Goal: Information Seeking & Learning: Learn about a topic

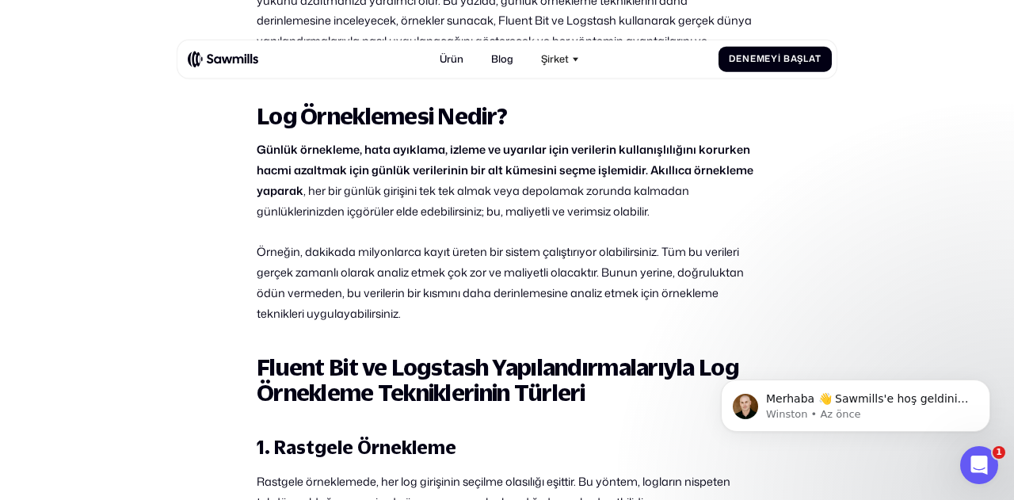
scroll to position [772, 0]
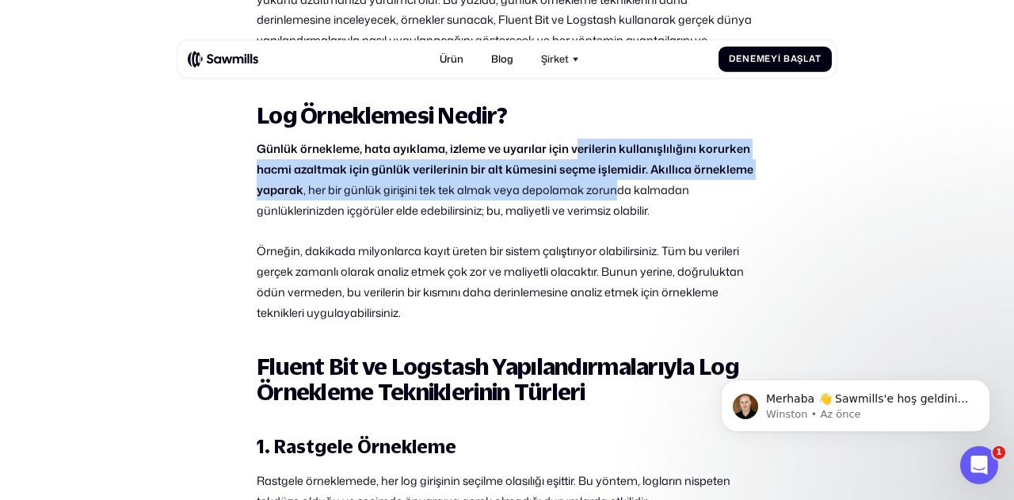
drag, startPoint x: 572, startPoint y: 144, endPoint x: 597, endPoint y: 164, distance: 32.2
click at [609, 180] on p "Günlük örnekleme, hata ayıklama, izleme ve uyarılar için verilerin kullanışlılı…" at bounding box center [507, 180] width 501 height 82
click at [589, 160] on font "Günlük örnekleme, hata ayıklama, izleme ve uyarılar için verilerin kullanışlılı…" at bounding box center [505, 169] width 497 height 58
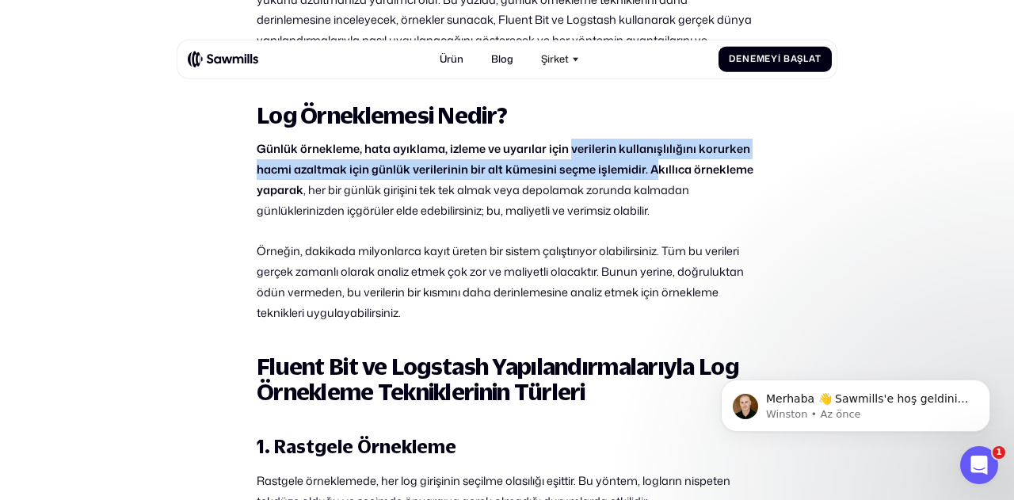
drag, startPoint x: 567, startPoint y: 147, endPoint x: 650, endPoint y: 182, distance: 89.5
click at [650, 177] on p "Günlük örnekleme, hata ayıklama, izleme ve uyarılar için verilerin kullanışlılı…" at bounding box center [507, 180] width 501 height 82
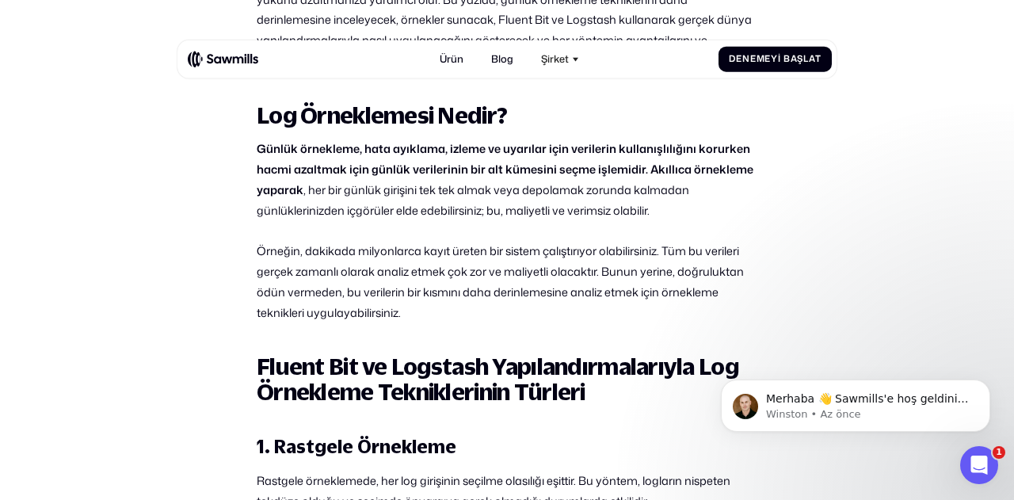
click at [648, 191] on font ", her bir günlük girişini tek tek almak veya depolamak zorunda kalmadan günlükl…" at bounding box center [473, 199] width 433 height 37
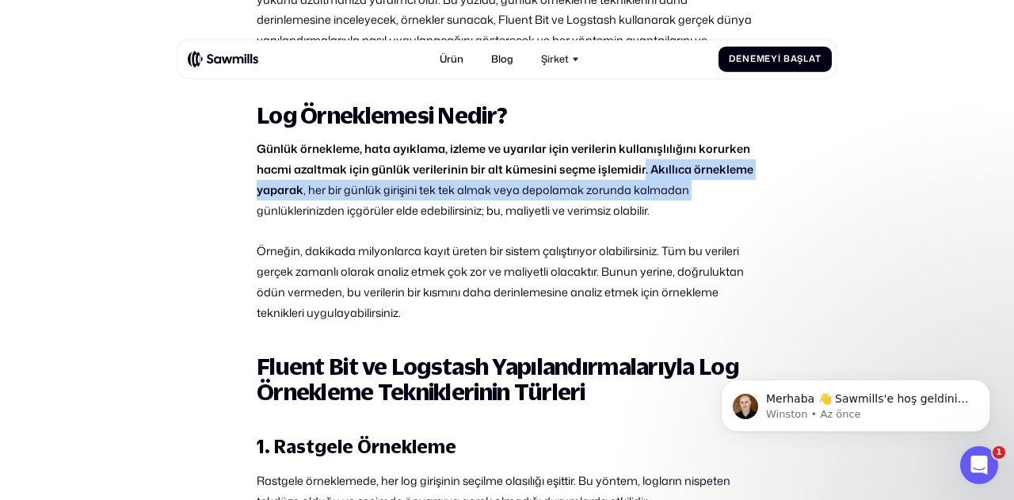
drag, startPoint x: 640, startPoint y: 169, endPoint x: 720, endPoint y: 189, distance: 82.6
click at [720, 189] on p "Günlük örnekleme, hata ayıklama, izleme ve uyarılar için verilerin kullanışlılı…" at bounding box center [507, 180] width 501 height 82
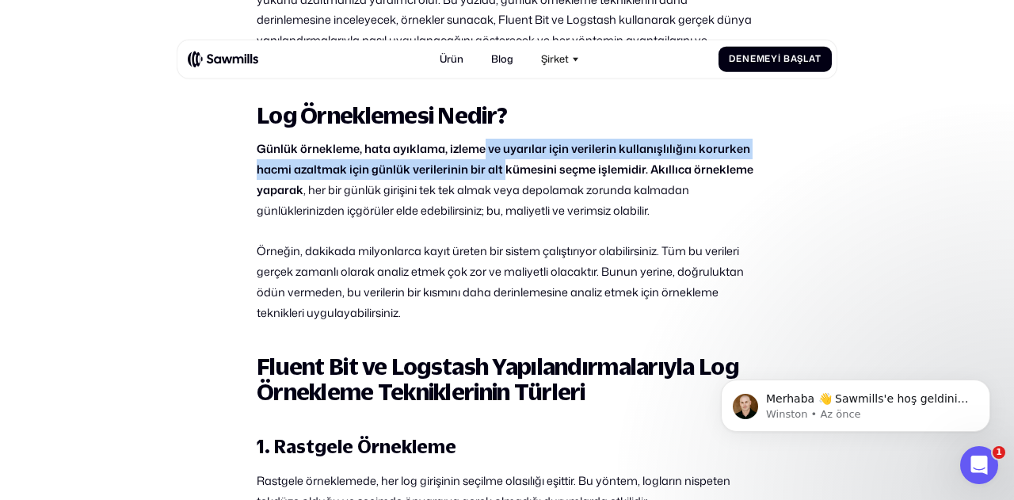
drag, startPoint x: 484, startPoint y: 143, endPoint x: 502, endPoint y: 168, distance: 30.6
click at [502, 168] on font "Günlük örnekleme, hata ayıklama, izleme ve uyarılar için verilerin kullanışlılı…" at bounding box center [505, 169] width 497 height 58
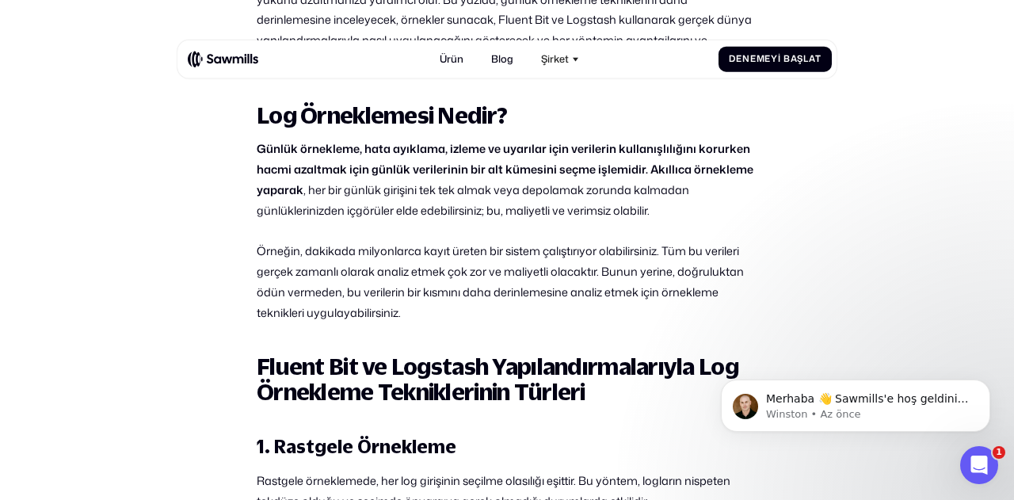
click at [504, 195] on font ", her bir günlük girişini tek tek almak veya depolamak zorunda kalmadan günlükl…" at bounding box center [473, 199] width 433 height 37
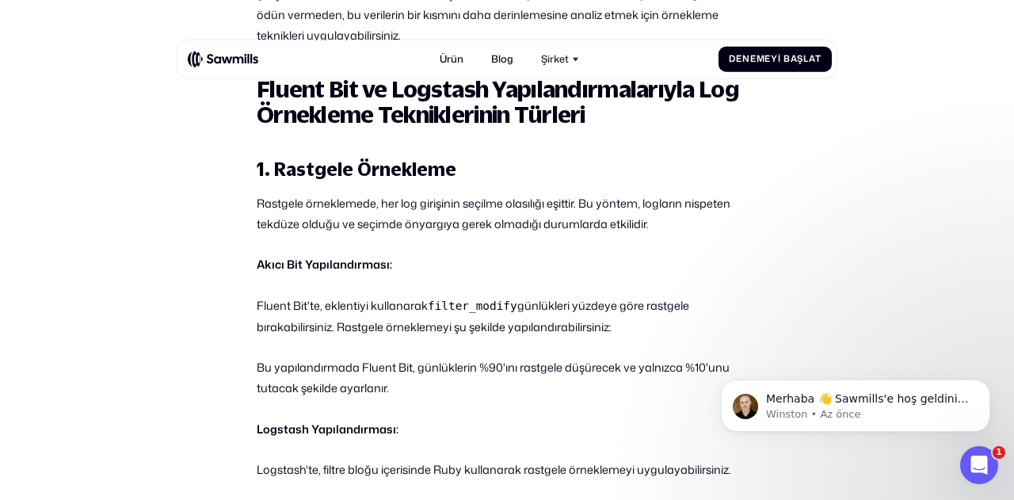
scroll to position [1057, 0]
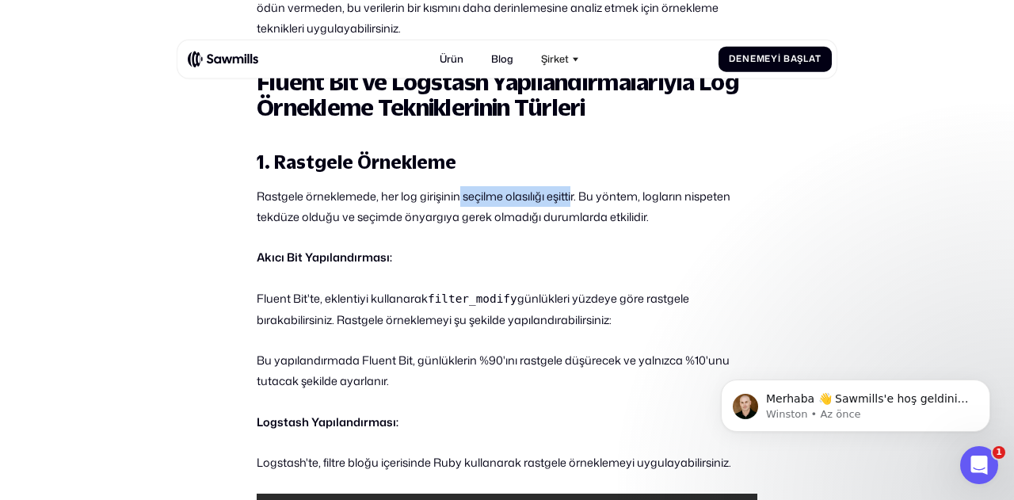
drag, startPoint x: 461, startPoint y: 197, endPoint x: 574, endPoint y: 200, distance: 113.3
click at [574, 200] on font "Rastgele örneklemede, her log girişinin seçilme olasılığı eşittir. Bu yöntem, l…" at bounding box center [494, 206] width 474 height 37
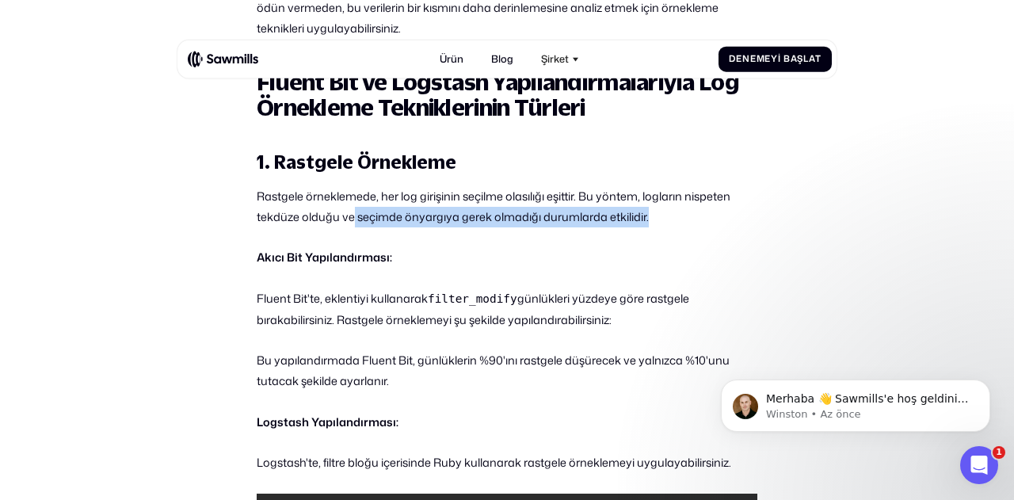
drag, startPoint x: 377, startPoint y: 215, endPoint x: 670, endPoint y: 224, distance: 293.3
click at [670, 224] on p "Rastgele örneklemede, her log girişinin seçilme olasılığı eşittir. Bu yöntem, l…" at bounding box center [507, 206] width 501 height 41
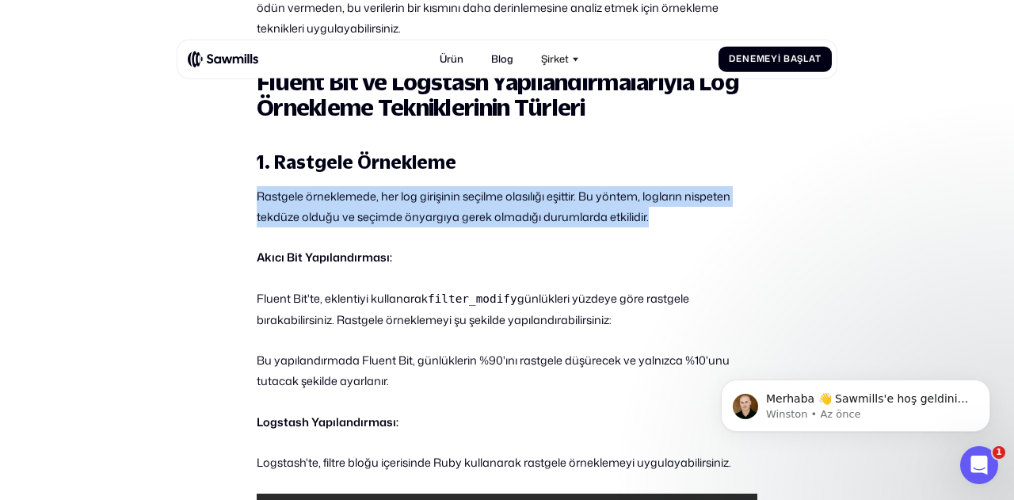
drag, startPoint x: 451, startPoint y: 200, endPoint x: 201, endPoint y: 185, distance: 250.0
copy font "Rastgele örneklemede, her log girişinin seçilme olasılığı eşittir. Bu yöntem, l…"
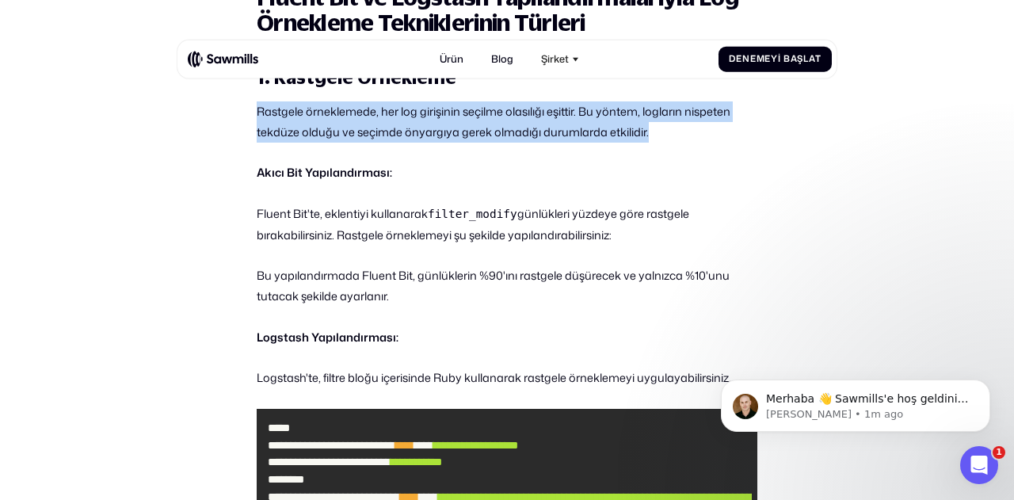
scroll to position [1144, 0]
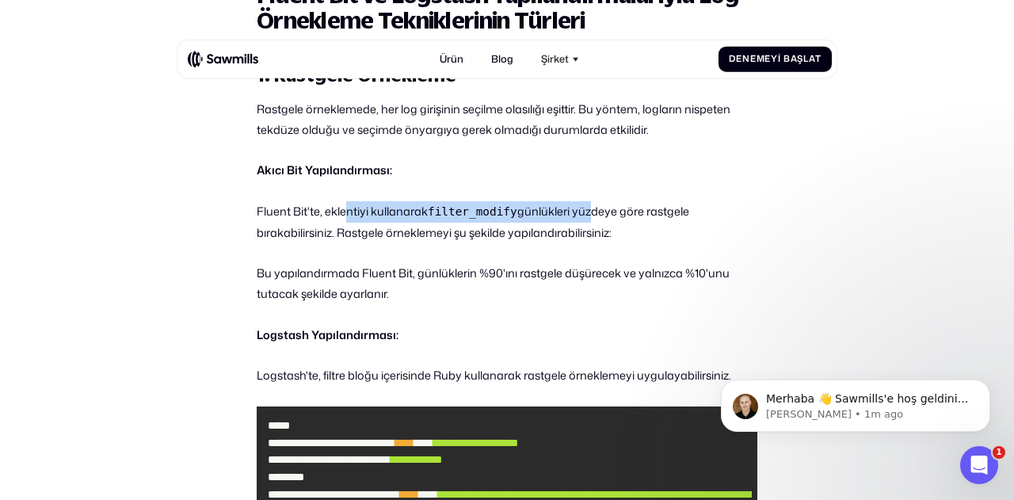
drag, startPoint x: 345, startPoint y: 204, endPoint x: 580, endPoint y: 219, distance: 235.0
click at [586, 212] on p "Fluent Bit'te, eklentiyi kullanarak filter_modify günlükleri yüzdeye göre rastg…" at bounding box center [507, 222] width 501 height 42
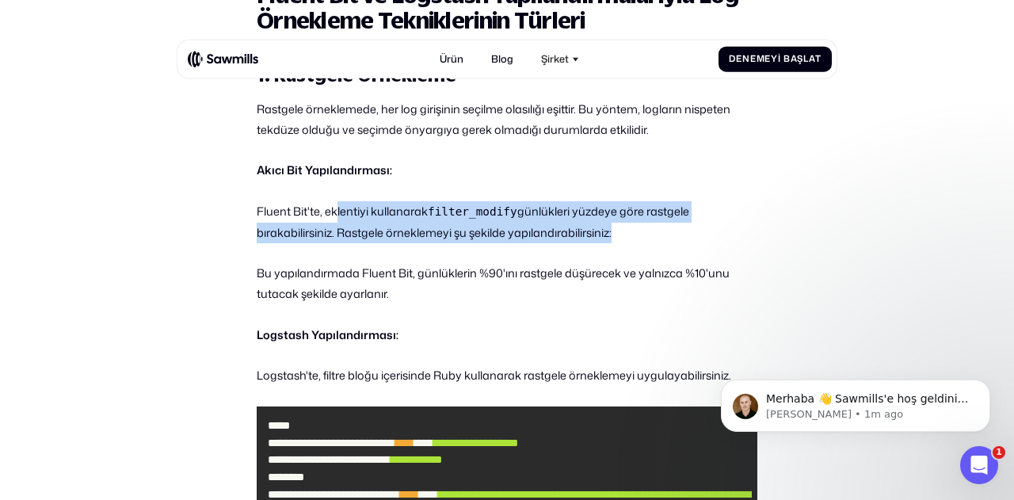
drag, startPoint x: 337, startPoint y: 210, endPoint x: 685, endPoint y: 231, distance: 347.6
click at [688, 228] on p "Fluent Bit'te, eklentiyi kullanarak filter_modify günlükleri yüzdeye göre rastg…" at bounding box center [507, 222] width 501 height 42
click at [674, 238] on p "Fluent Bit'te, eklentiyi kullanarak filter_modify günlükleri yüzdeye göre rastg…" at bounding box center [507, 222] width 501 height 42
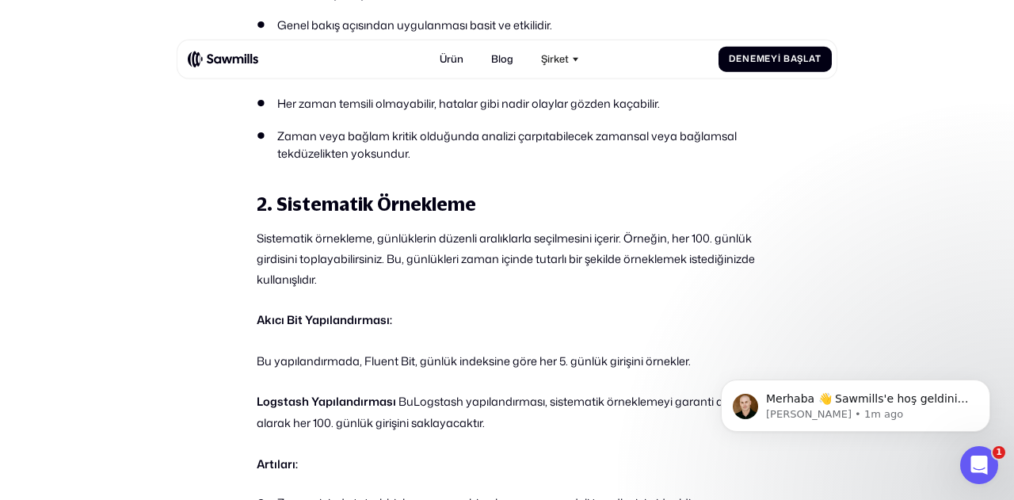
scroll to position [2083, 0]
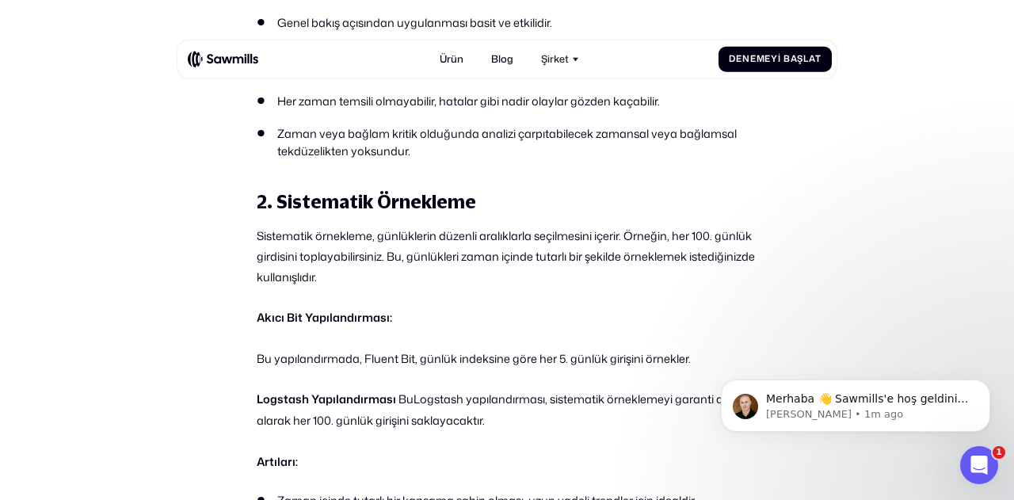
drag, startPoint x: 539, startPoint y: 234, endPoint x: 540, endPoint y: 242, distance: 8.8
click at [540, 242] on font "Sistematik örnekleme, günlüklerin düzenli aralıklarla seçilmesini içerir. Örneğ…" at bounding box center [506, 256] width 498 height 58
click at [537, 267] on p "Sistematik örnekleme, günlüklerin düzenli aralıklarla seçilmesini içerir. Örneğ…" at bounding box center [507, 257] width 501 height 62
click at [532, 227] on font "Sistematik örnekleme, günlüklerin düzenli aralıklarla seçilmesini içerir. Örneğ…" at bounding box center [506, 256] width 498 height 58
drag, startPoint x: 501, startPoint y: 234, endPoint x: 586, endPoint y: 257, distance: 87.8
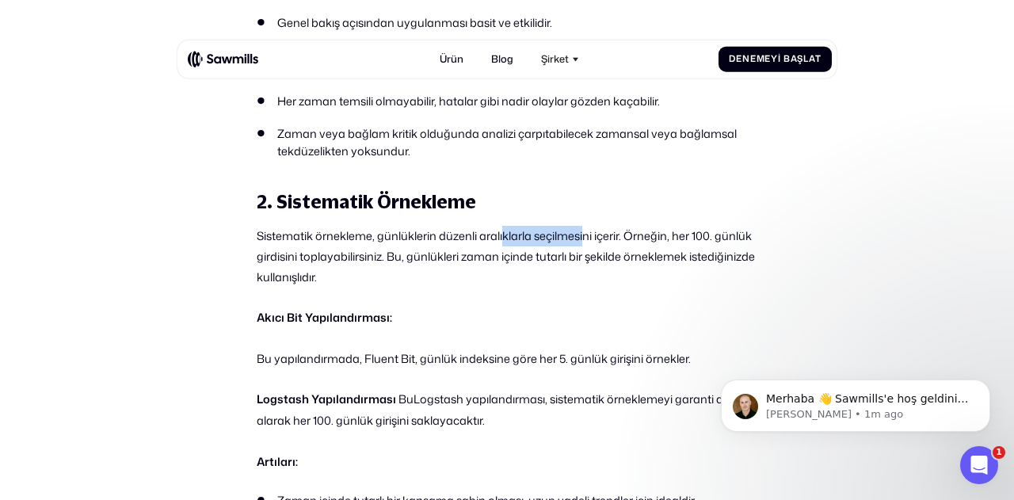
click at [585, 233] on font "Sistematik örnekleme, günlüklerin düzenli aralıklarla seçilmesini içerir. Örneğ…" at bounding box center [506, 256] width 498 height 58
click at [586, 264] on p "Sistematik örnekleme, günlüklerin düzenli aralıklarla seçilmesini içerir. Örneğ…" at bounding box center [507, 257] width 501 height 62
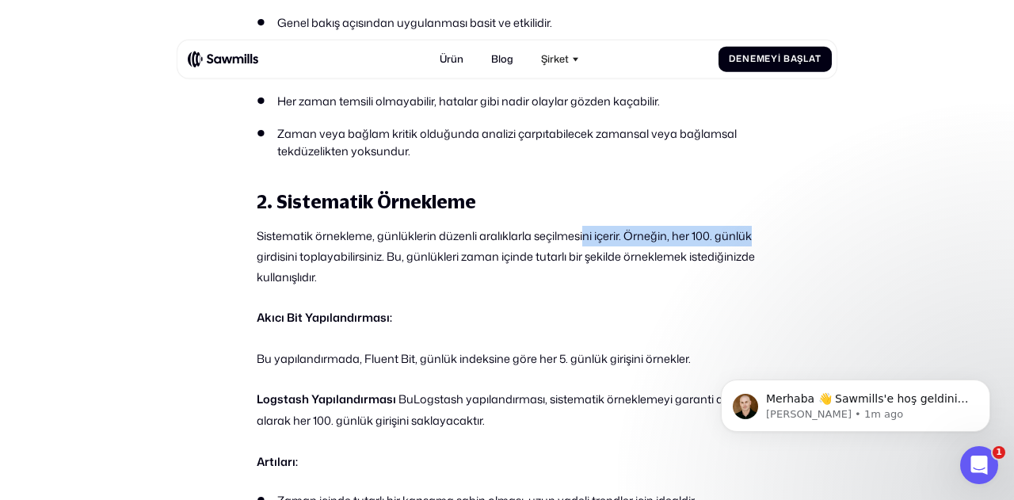
drag, startPoint x: 583, startPoint y: 234, endPoint x: 754, endPoint y: 221, distance: 171.6
click at [566, 237] on font "Sistematik örnekleme, günlüklerin düzenli aralıklarla seçilmesini içerir. Örneğ…" at bounding box center [506, 256] width 498 height 58
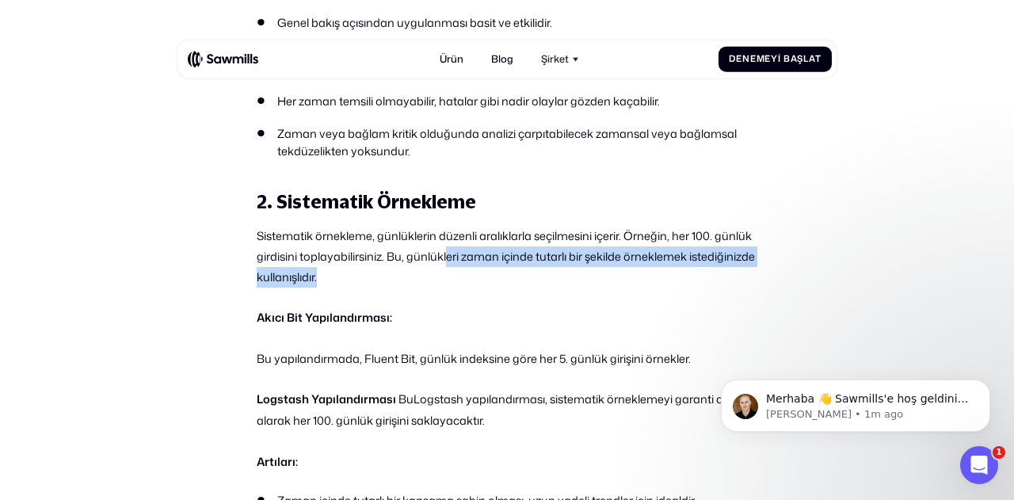
drag, startPoint x: 448, startPoint y: 253, endPoint x: 780, endPoint y: 276, distance: 332.8
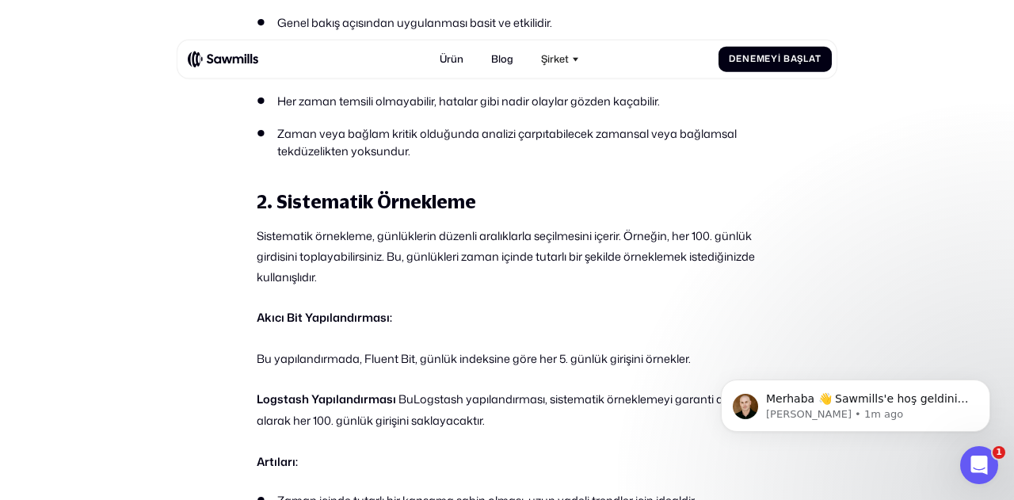
drag, startPoint x: 672, startPoint y: 275, endPoint x: 678, endPoint y: 329, distance: 54.2
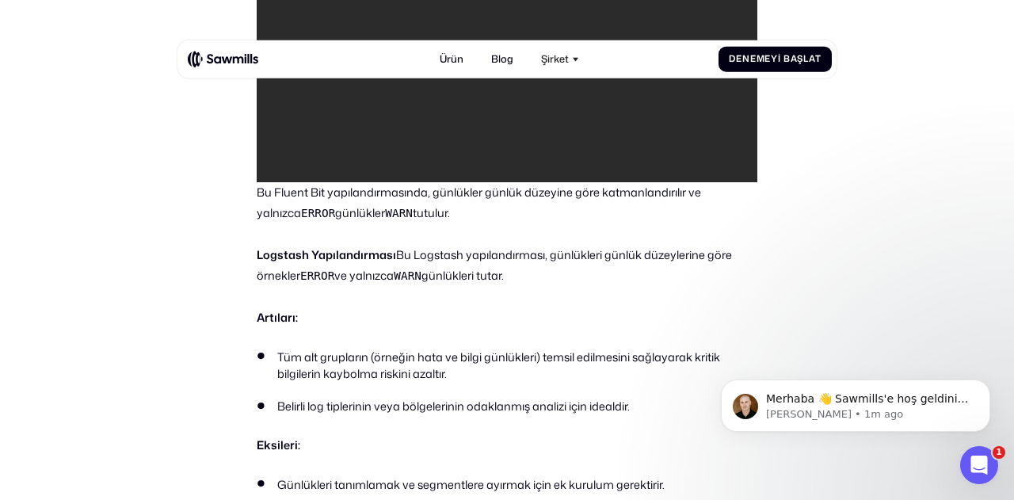
scroll to position [3140, 0]
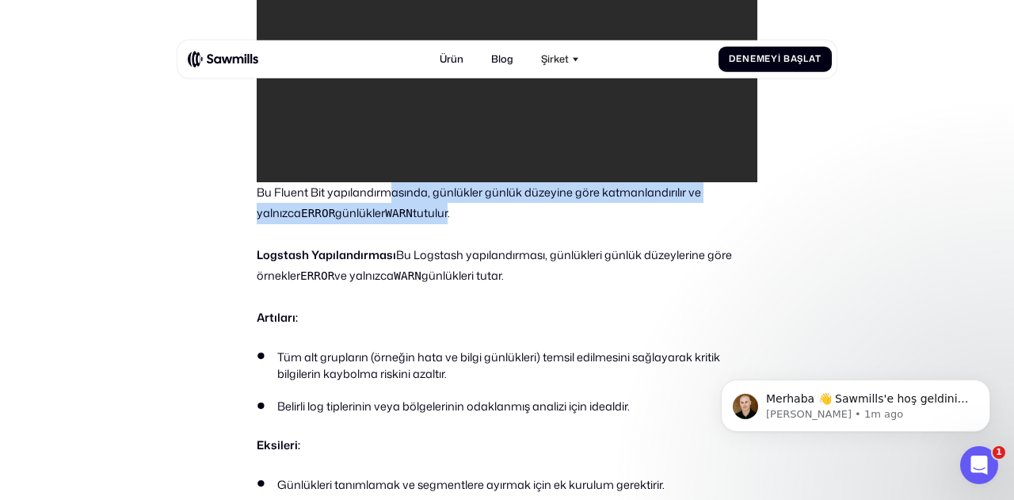
drag, startPoint x: 387, startPoint y: 198, endPoint x: 412, endPoint y: 246, distance: 53.9
click at [405, 223] on div "giriiş Günlük verilerinin hacmi arttıkça, bunları etkili bir şekilde yönetmek m…" at bounding box center [507, 77] width 501 height 5158
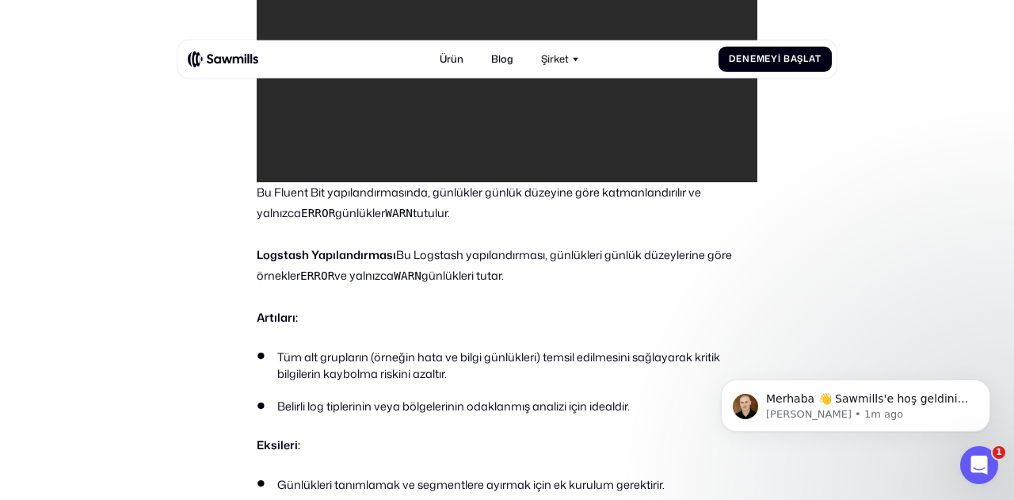
click at [418, 257] on font "Bu Logstash yapılandırması, günlükleri günlük düzeylerine göre örnekler" at bounding box center [494, 265] width 475 height 38
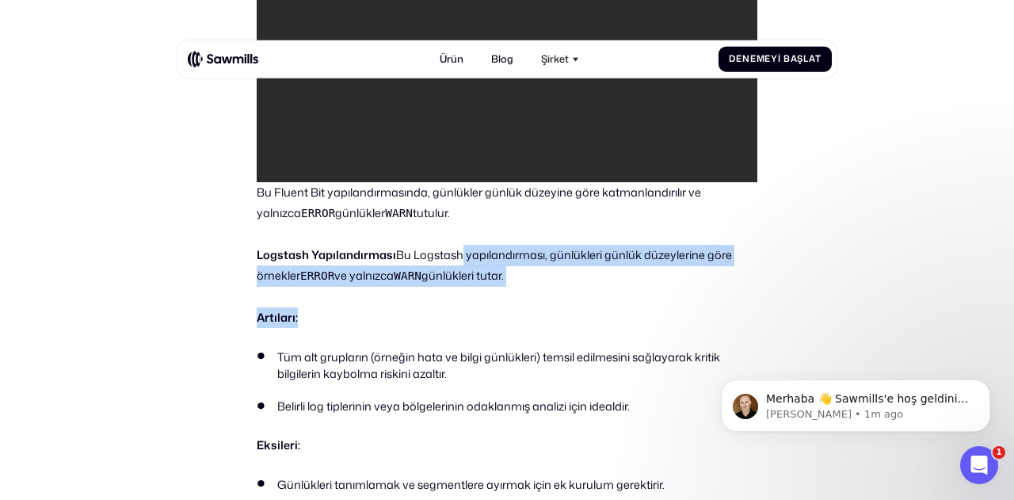
drag, startPoint x: 456, startPoint y: 254, endPoint x: 523, endPoint y: 296, distance: 78.7
click at [518, 292] on div "giriiş Günlük verilerinin hacmi arttıkça, bunları etkili bir şekilde yönetmek m…" at bounding box center [507, 77] width 501 height 5158
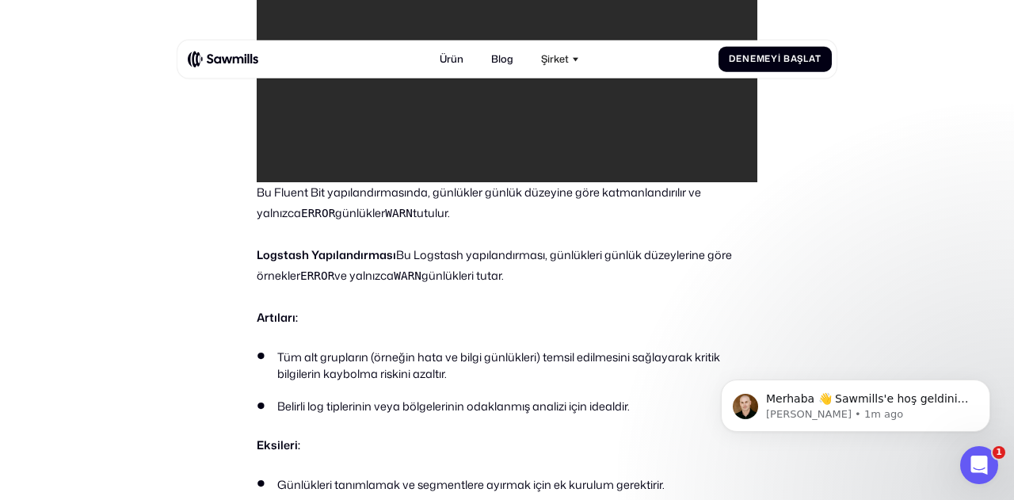
click at [536, 334] on div "giriiş Günlük verilerinin hacmi arttıkça, bunları etkili bir şekilde yönetmek m…" at bounding box center [507, 77] width 501 height 5158
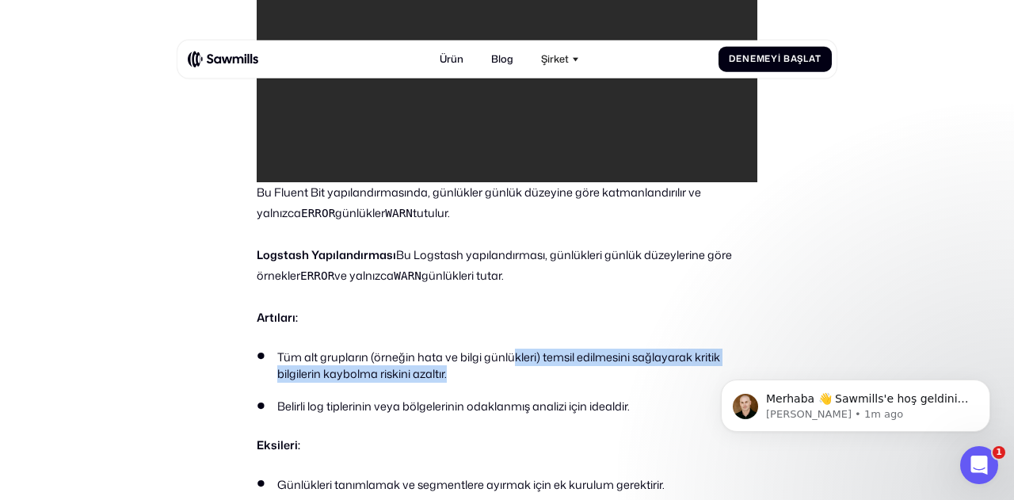
drag, startPoint x: 509, startPoint y: 354, endPoint x: 509, endPoint y: 370, distance: 15.8
click at [509, 370] on li "Tüm alt grupların (örneğin hata ve bilgi günlükleri) temsil edilmesini sağlayar…" at bounding box center [507, 366] width 501 height 34
click at [505, 379] on li "Tüm alt grupların (örneğin hata ve bilgi günlükleri) temsil edilmesini sağlayar…" at bounding box center [507, 366] width 501 height 34
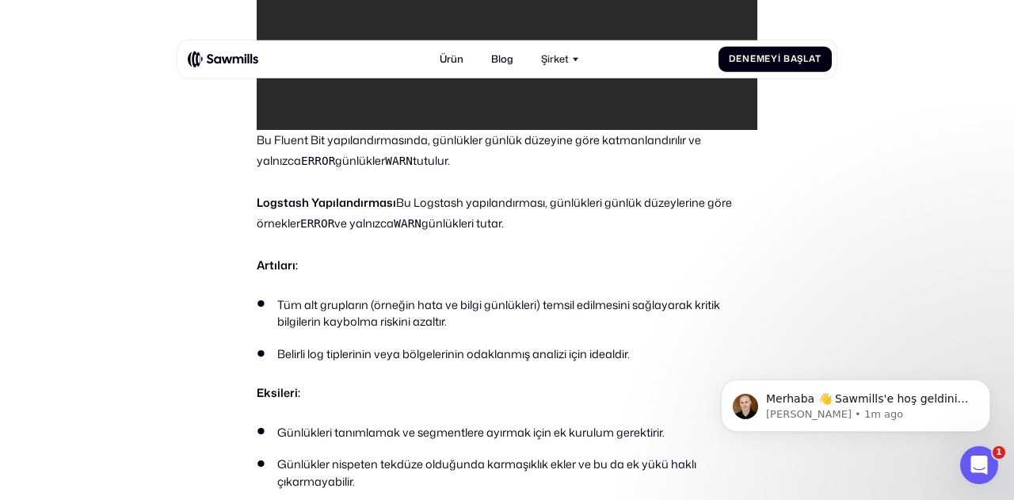
scroll to position [3208, 0]
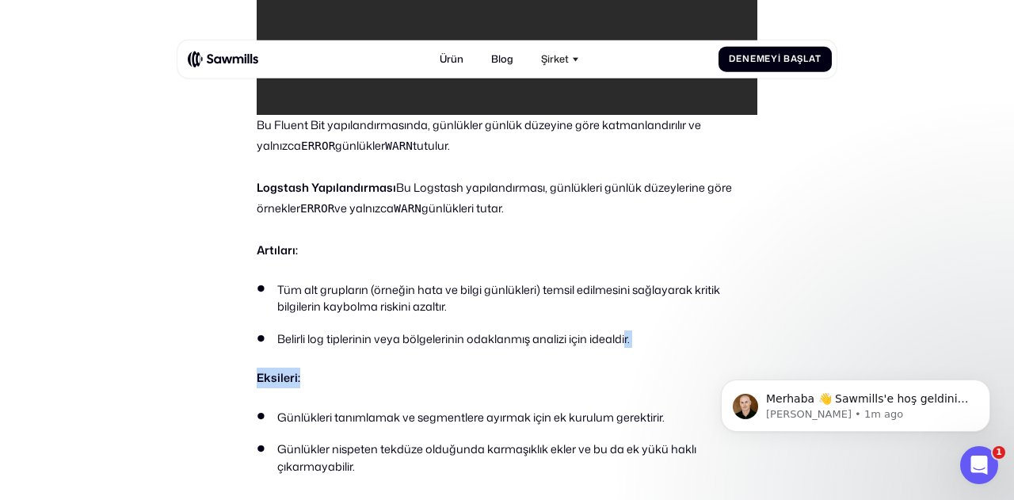
drag, startPoint x: 484, startPoint y: 348, endPoint x: 627, endPoint y: 338, distance: 143.7
click at [627, 335] on div "giriiş Günlük verilerinin hacmi arttıkça, bunları etkili bir şekilde yönetmek m…" at bounding box center [507, 10] width 501 height 5158
click at [626, 385] on p "Eksileri:" at bounding box center [507, 378] width 501 height 21
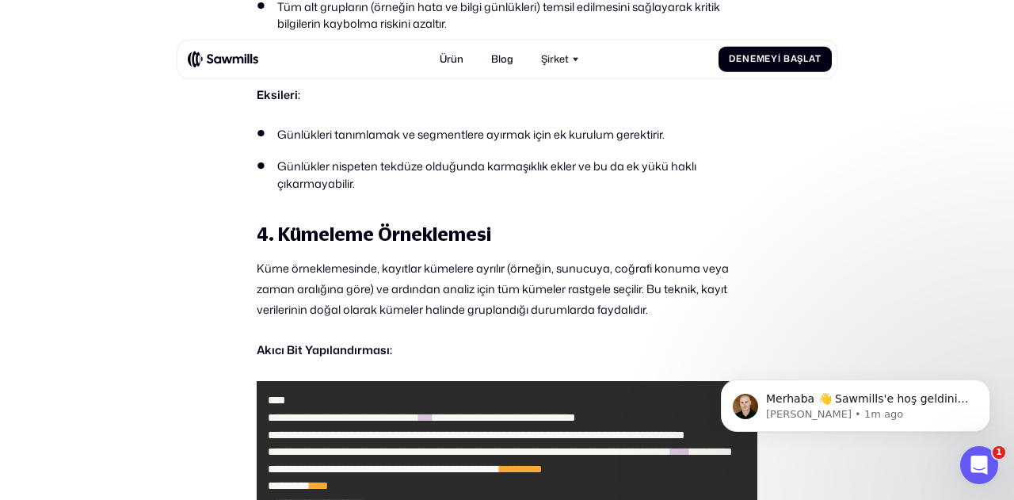
scroll to position [3493, 0]
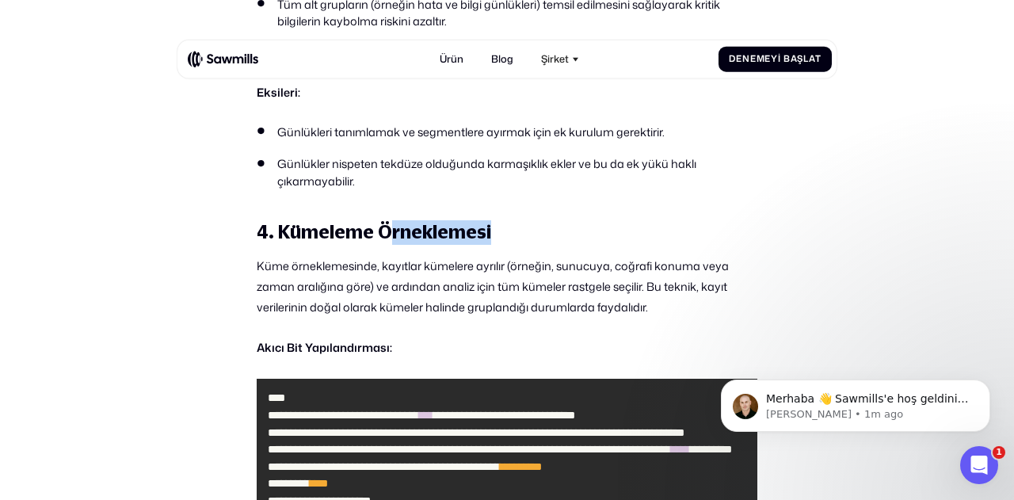
drag, startPoint x: 385, startPoint y: 228, endPoint x: 548, endPoint y: 307, distance: 181.1
click at [540, 241] on h3 "4. Kümeleme Örneklemesi" at bounding box center [507, 232] width 501 height 25
click at [521, 257] on font "Küme örneklemesinde, kayıtlar kümelere ayrılır (örneğin, sunucuya, coğrafi konu…" at bounding box center [493, 286] width 472 height 58
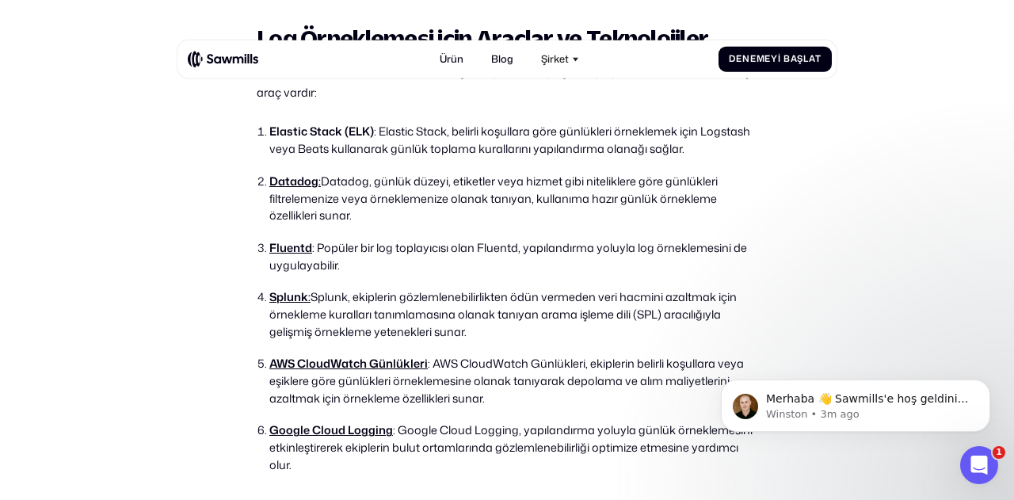
scroll to position [5076, 0]
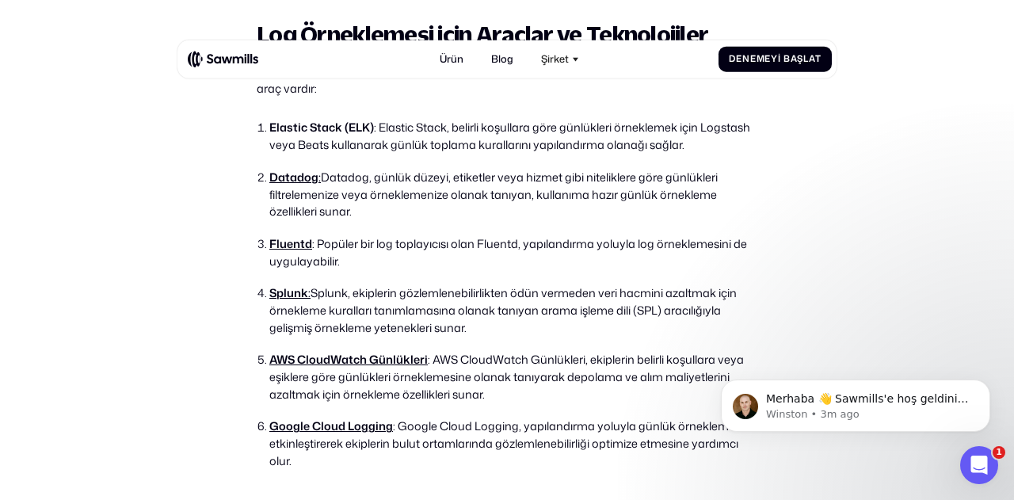
drag, startPoint x: 512, startPoint y: 318, endPoint x: 475, endPoint y: 481, distance: 166.4
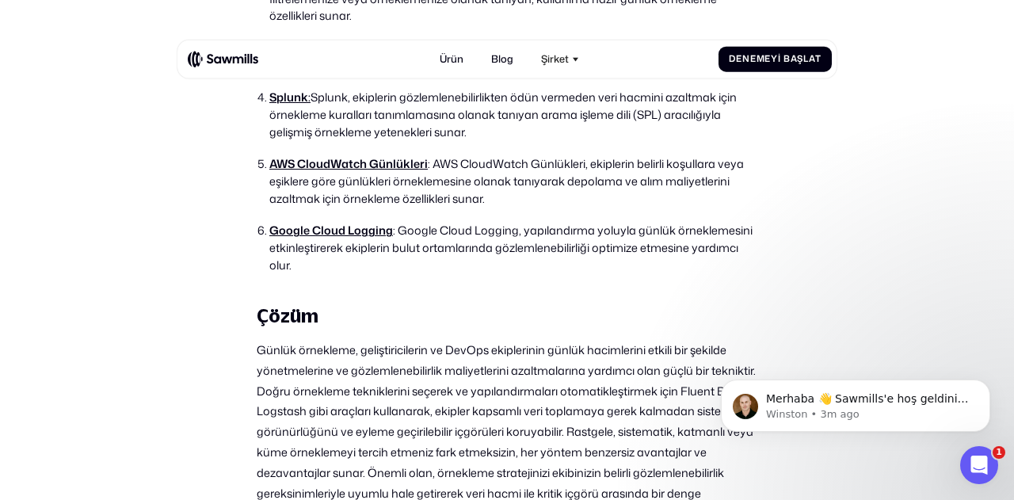
scroll to position [5248, 0]
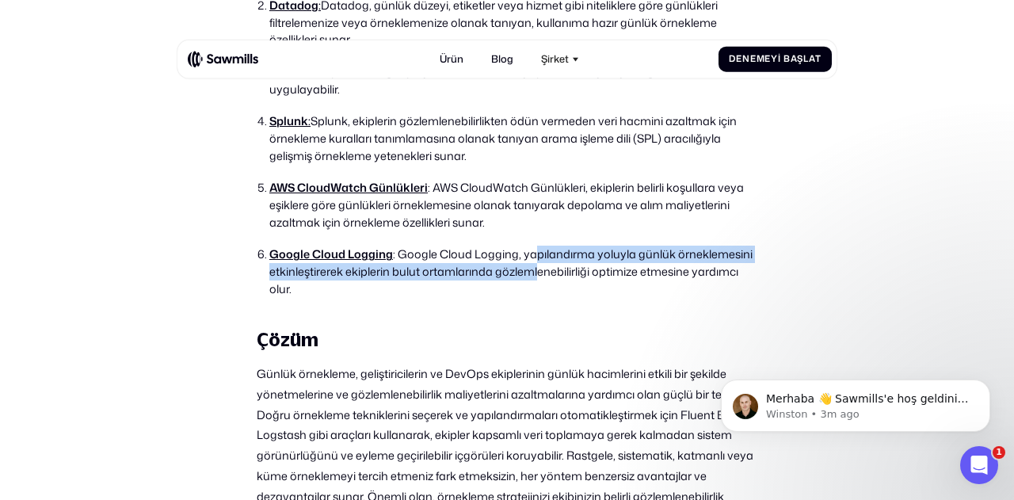
drag, startPoint x: 529, startPoint y: 254, endPoint x: 534, endPoint y: 278, distance: 24.2
click at [534, 273] on font ": Google Cloud Logging, yapılandırma yoluyla günlük örneklemesini etkinleştirer…" at bounding box center [510, 271] width 483 height 51
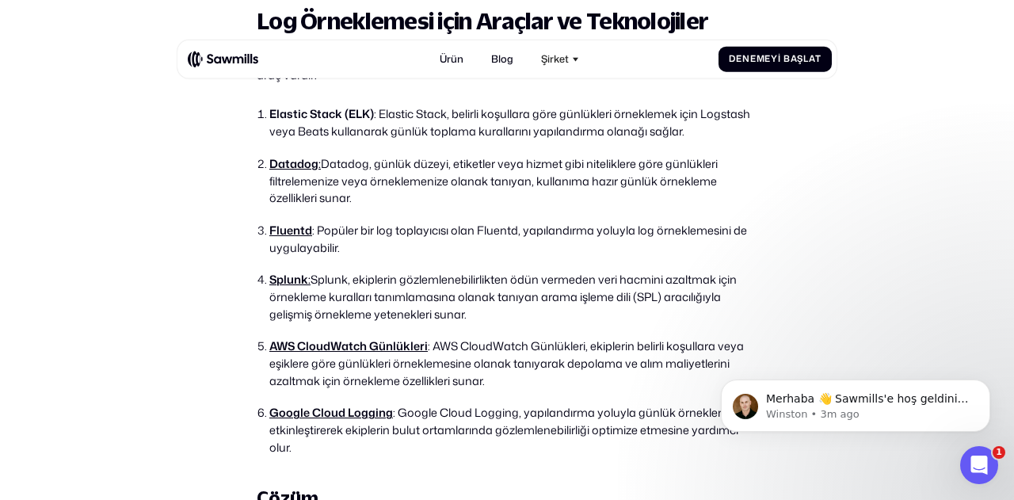
scroll to position [5074, 0]
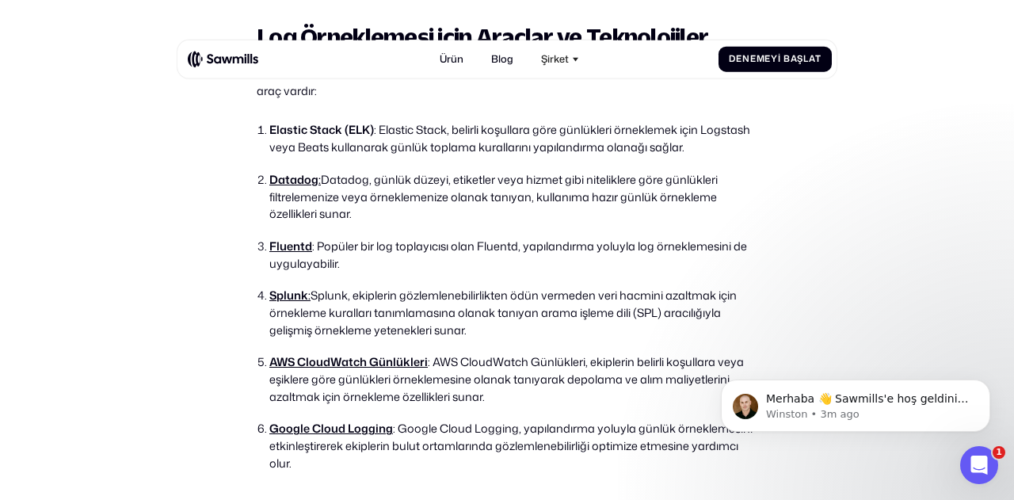
drag, startPoint x: 480, startPoint y: 176, endPoint x: 704, endPoint y: 216, distance: 227.0
click at [712, 212] on li "Datadog : Datadog, günlük düzeyi, etiketler veya hizmet gibi niteliklere göre g…" at bounding box center [513, 196] width 488 height 51
click at [482, 259] on li "Fluentd : Popüler bir log toplayıcısı olan Fluentd, yapılandırma yoluyla log ör…" at bounding box center [513, 255] width 488 height 34
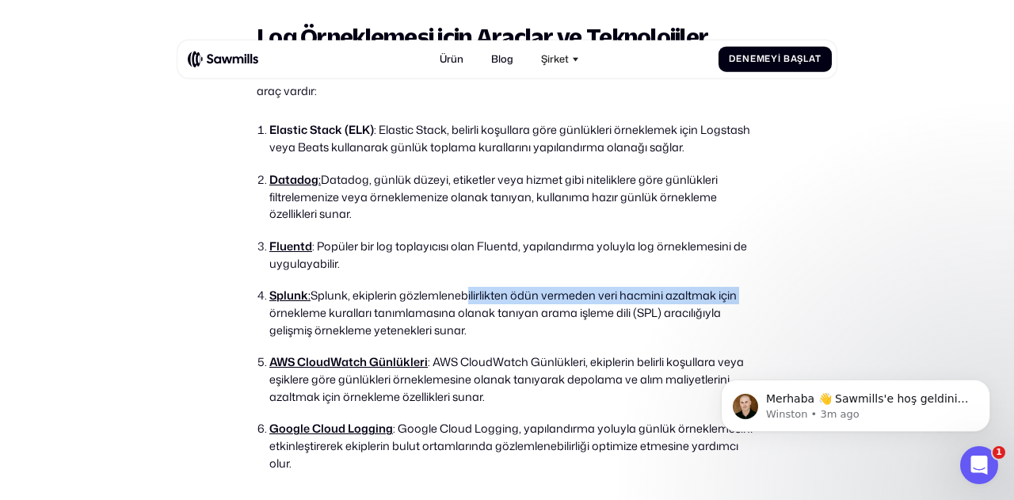
drag, startPoint x: 464, startPoint y: 292, endPoint x: 781, endPoint y: 290, distance: 316.9
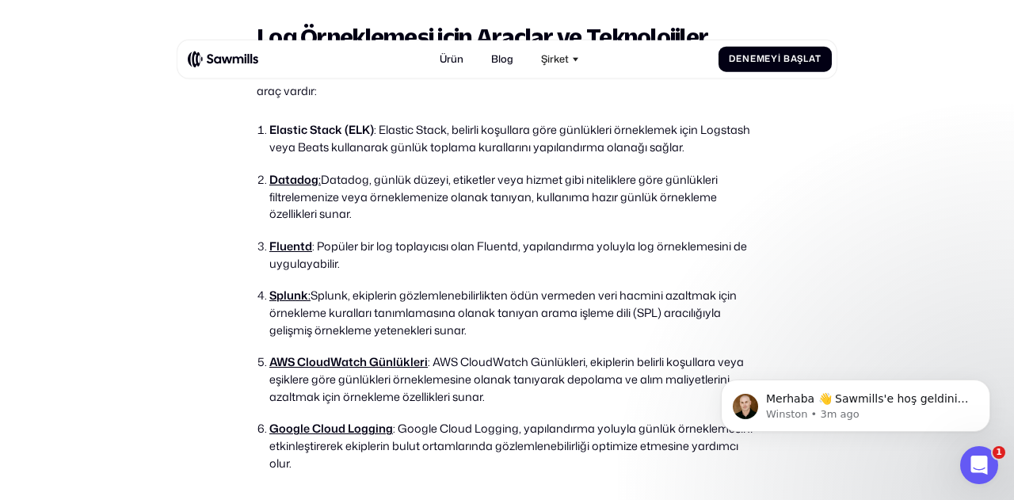
click at [466, 357] on font ": AWS CloudWatch Günlükleri, ekiplerin belirli koşullara veya eşiklere göre gün…" at bounding box center [506, 378] width 475 height 51
drag, startPoint x: 517, startPoint y: 136, endPoint x: 784, endPoint y: 158, distance: 268.6
click at [726, 207] on li "Datadog : Datadog, günlük düzeyi, etiketler veya hizmet gibi niteliklere göre g…" at bounding box center [513, 196] width 488 height 51
drag, startPoint x: 653, startPoint y: 281, endPoint x: 617, endPoint y: 360, distance: 86.9
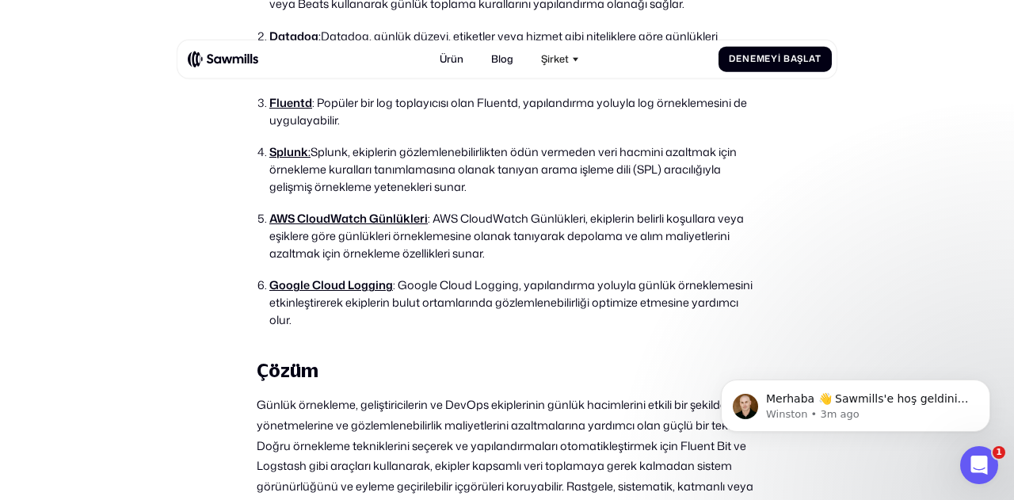
scroll to position [5219, 0]
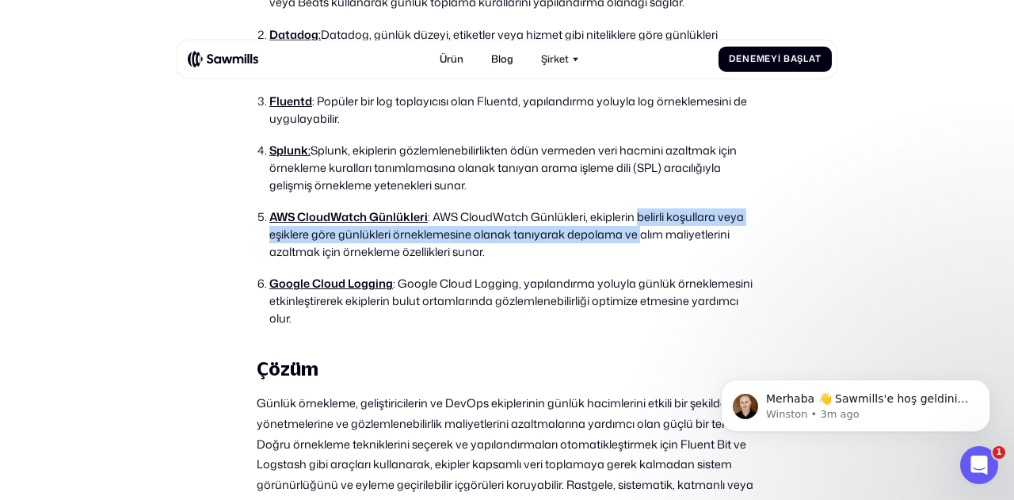
drag, startPoint x: 633, startPoint y: 212, endPoint x: 631, endPoint y: 230, distance: 18.4
click at [631, 230] on font ": AWS CloudWatch Günlükleri, ekiplerin belirli koşullara veya eşiklere göre gün…" at bounding box center [506, 233] width 475 height 51
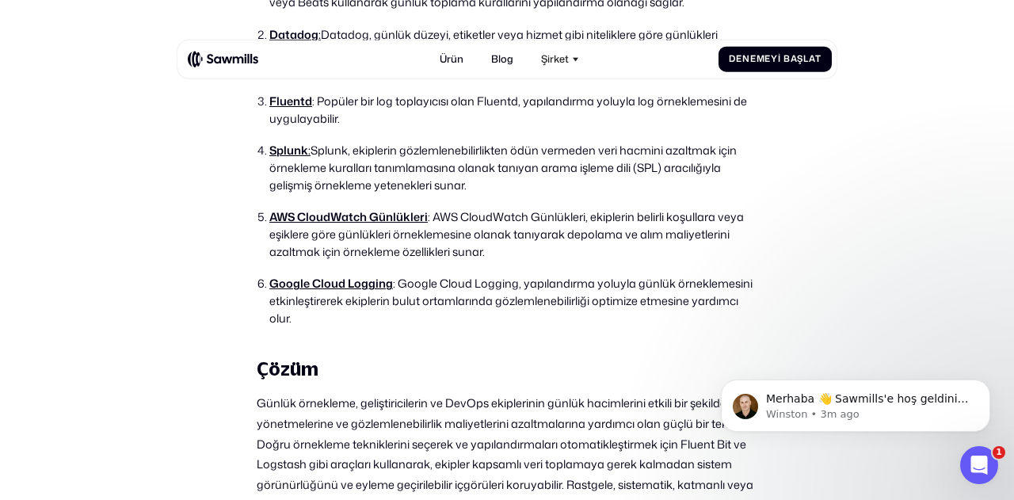
click at [608, 286] on font ": Google Cloud Logging, yapılandırma yoluyla günlük örneklemesini etkinleştirer…" at bounding box center [510, 300] width 483 height 51
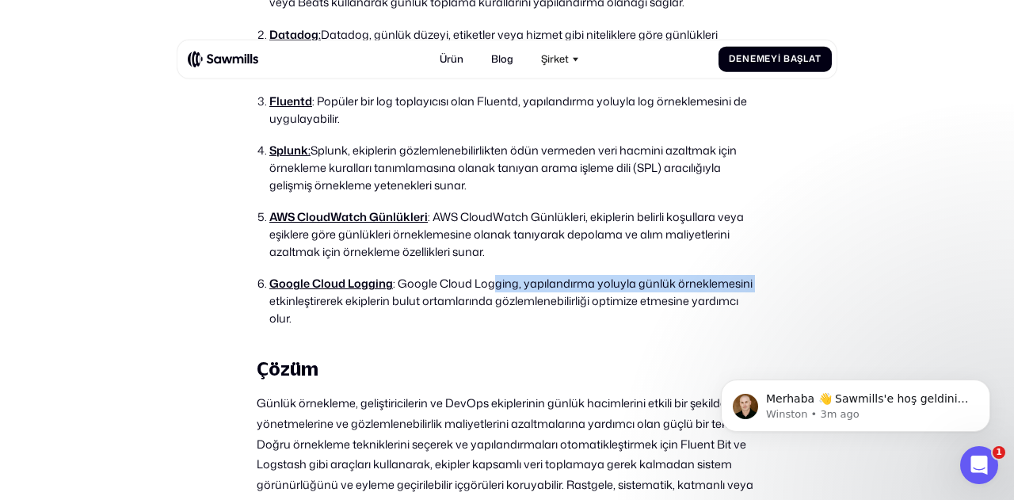
drag, startPoint x: 490, startPoint y: 270, endPoint x: 799, endPoint y: 270, distance: 309.8
click at [296, 284] on font "Google Cloud Logging" at bounding box center [331, 283] width 124 height 17
